Goal: Information Seeking & Learning: Get advice/opinions

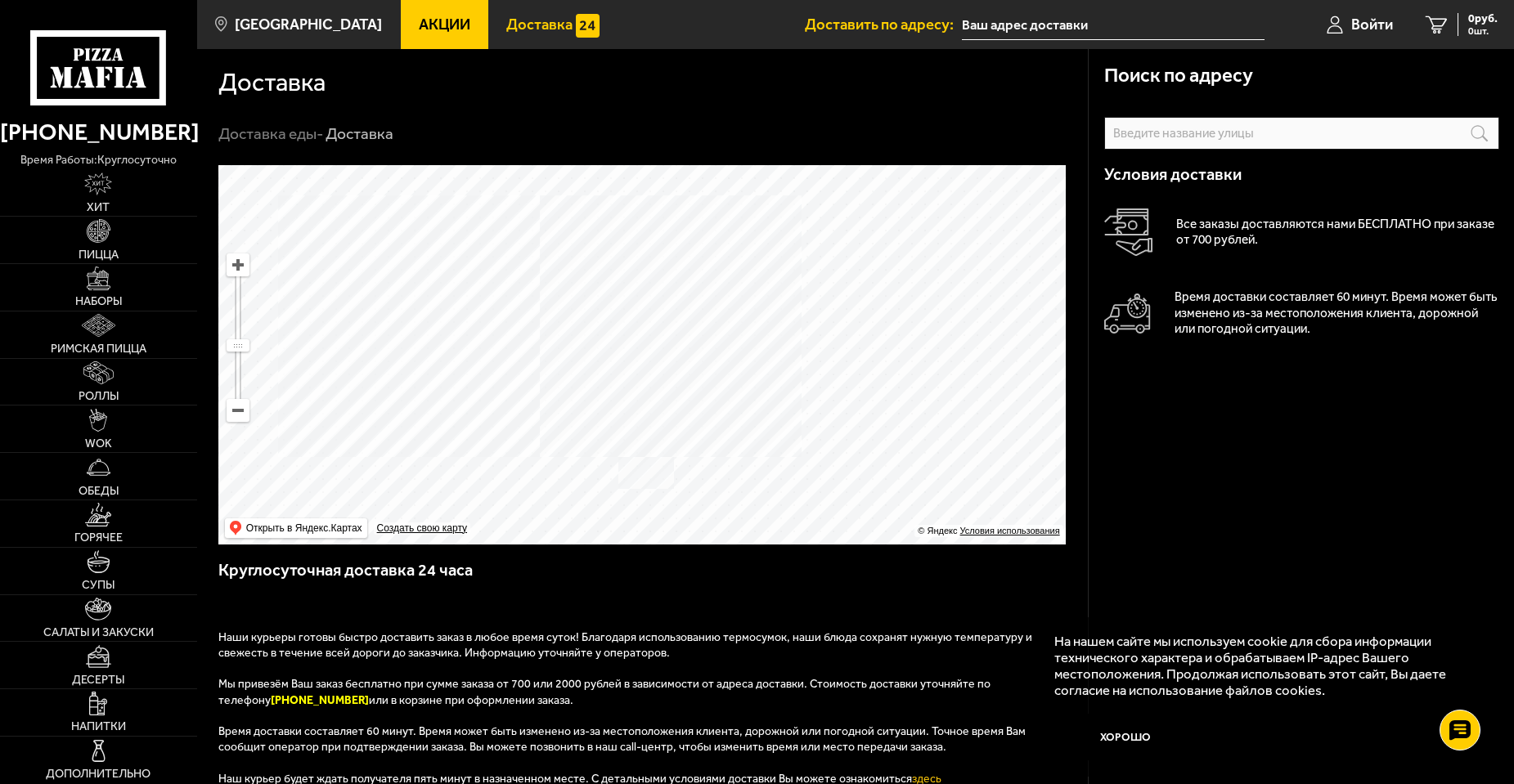
scroll to position [413, 0]
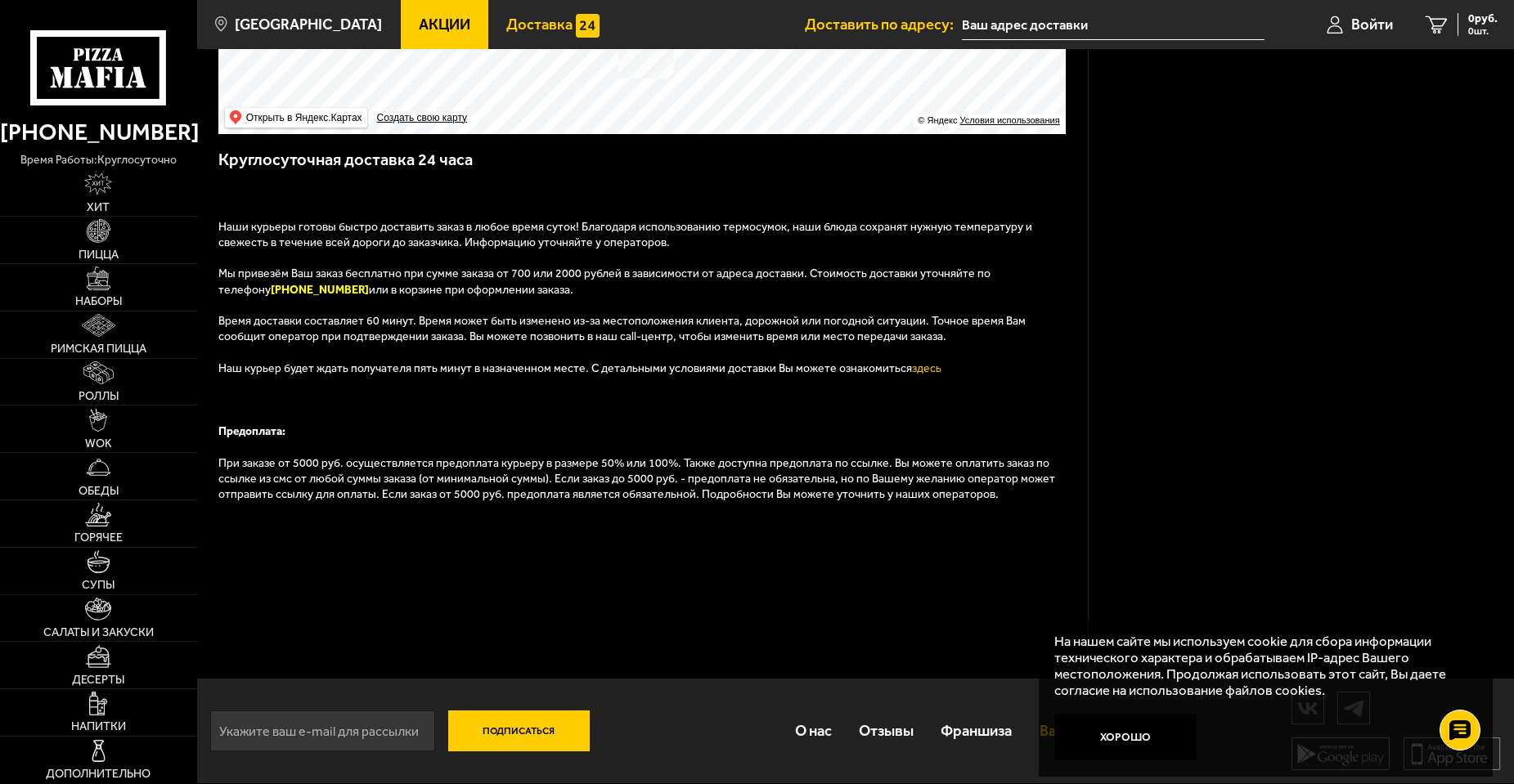
click at [1049, 735] on div "На нашем сайте мы используем cookie для сбора информации технического характера…" at bounding box center [1265, 697] width 454 height 159
click at [860, 743] on link "Отзывы" at bounding box center [886, 731] width 82 height 52
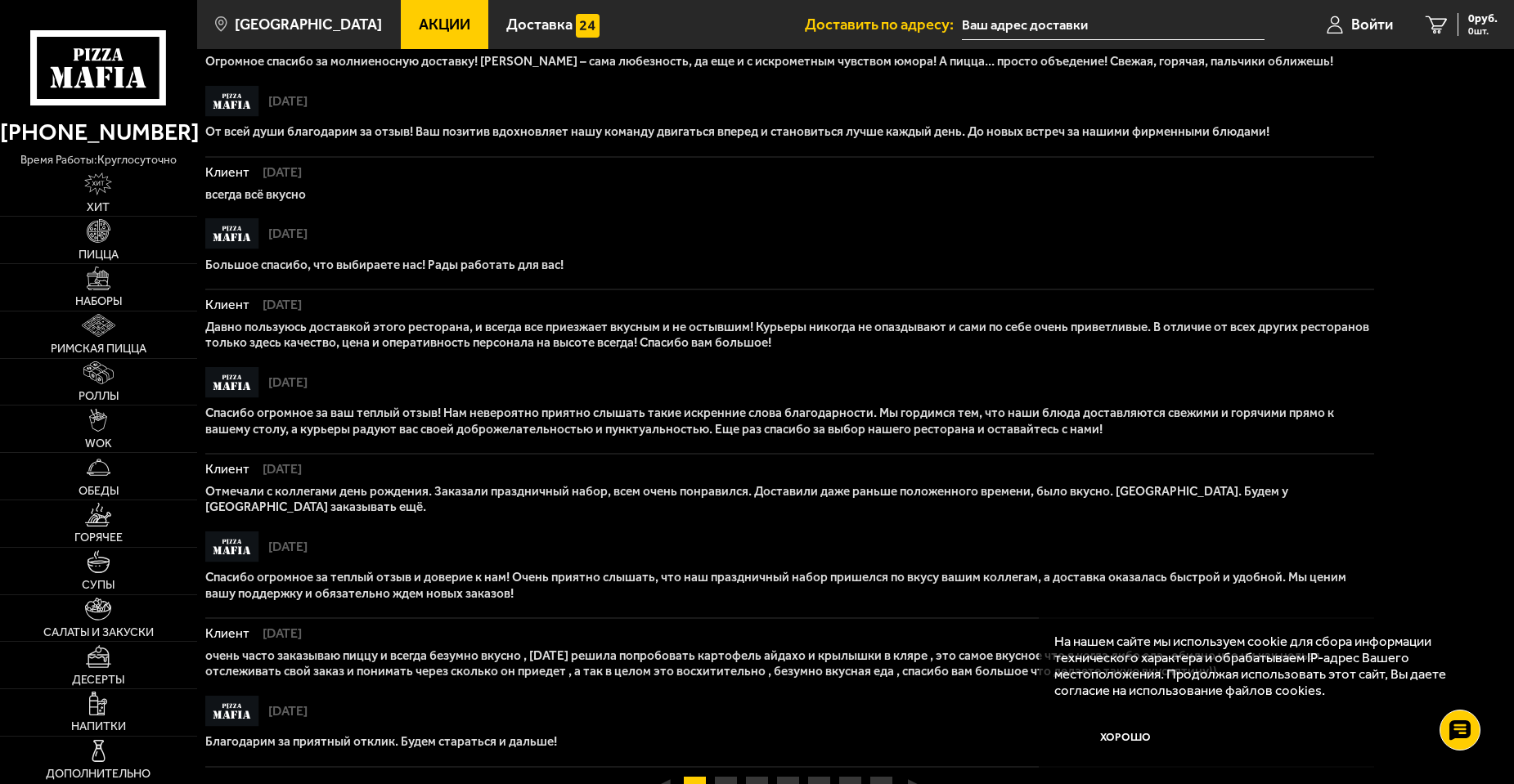
scroll to position [958, 0]
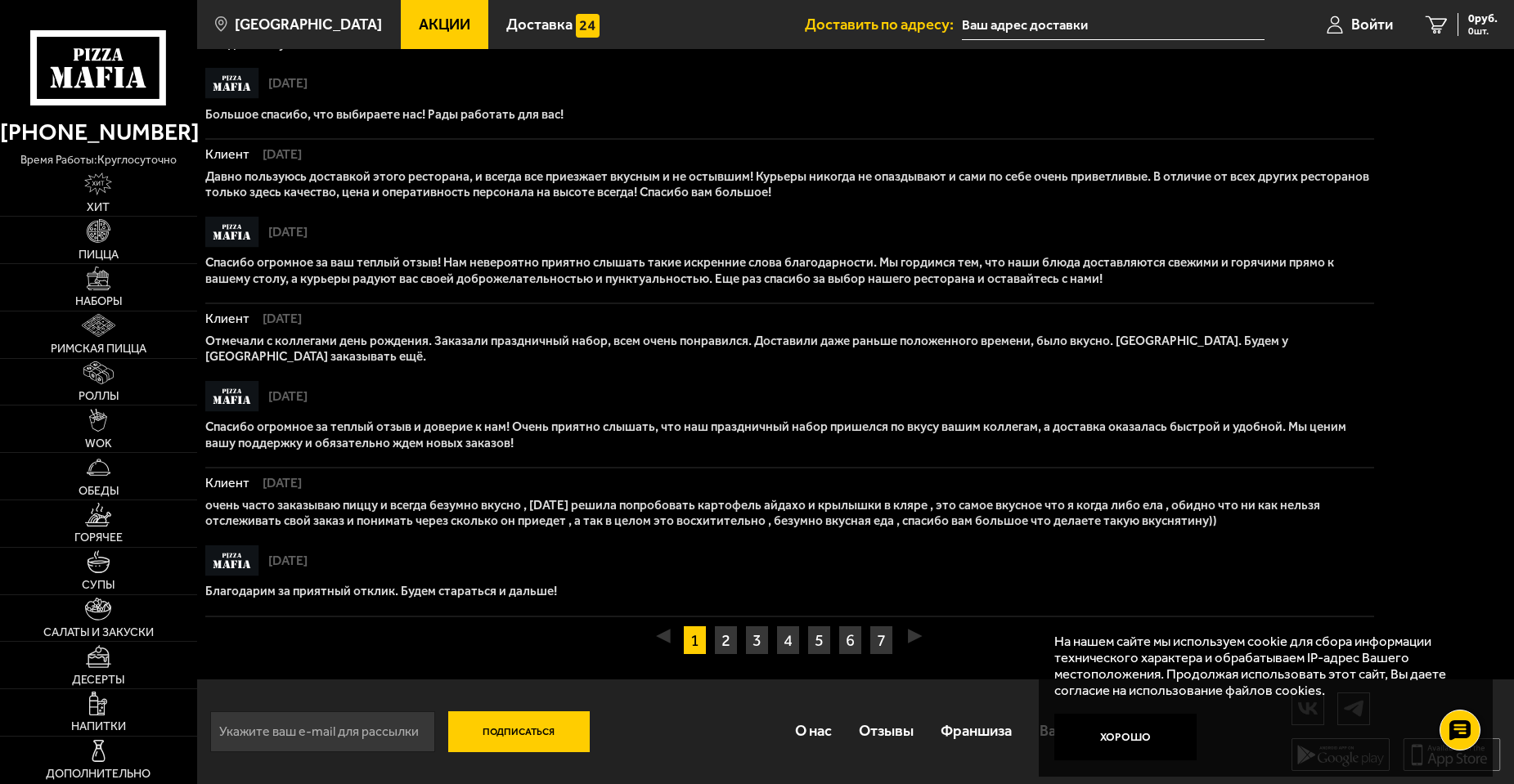
click at [1114, 24] on input "text" at bounding box center [1113, 25] width 303 height 30
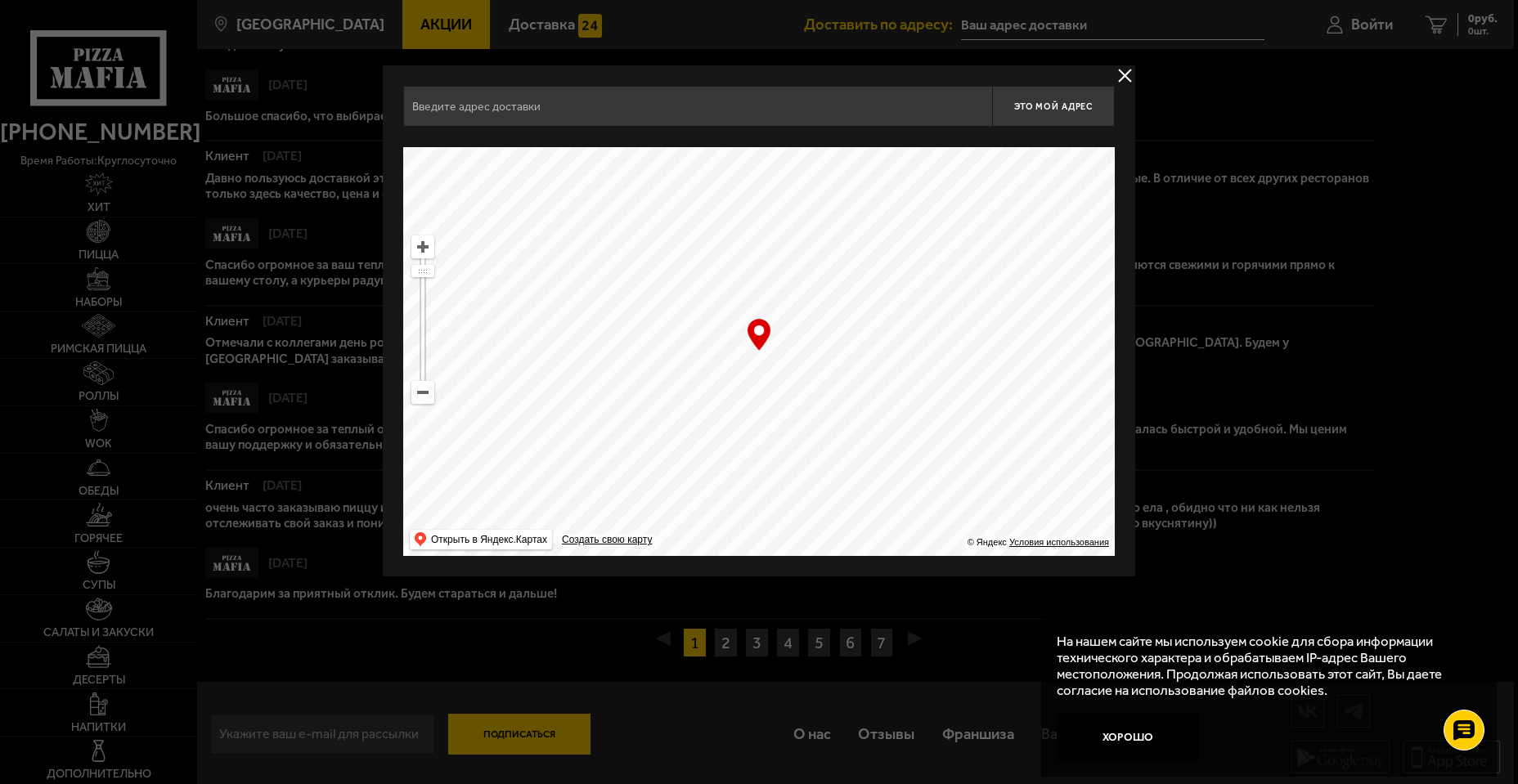
click at [505, 731] on div at bounding box center [759, 392] width 1518 height 784
